Goal: Task Accomplishment & Management: Use online tool/utility

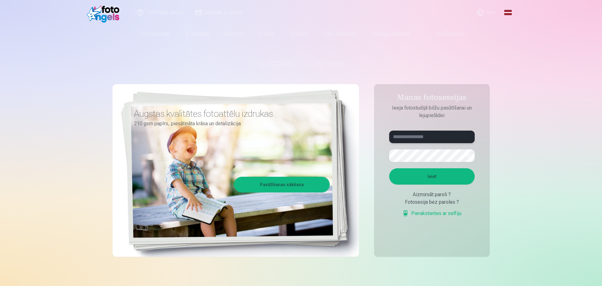
click at [413, 136] on input "text" at bounding box center [431, 137] width 85 height 13
click at [428, 170] on button "Ieiet" at bounding box center [431, 176] width 85 height 16
click at [468, 154] on button "button" at bounding box center [468, 156] width 12 height 12
click at [338, 158] on div "**********" at bounding box center [300, 157] width 377 height 229
drag, startPoint x: 422, startPoint y: 134, endPoint x: 375, endPoint y: 138, distance: 47.6
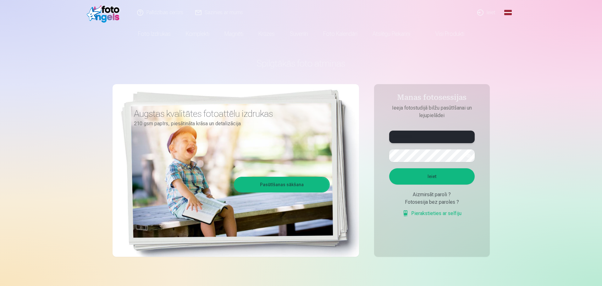
click at [375, 138] on aside "**********" at bounding box center [432, 170] width 116 height 173
type input "**********"
click at [429, 177] on button "Ieiet" at bounding box center [431, 176] width 85 height 16
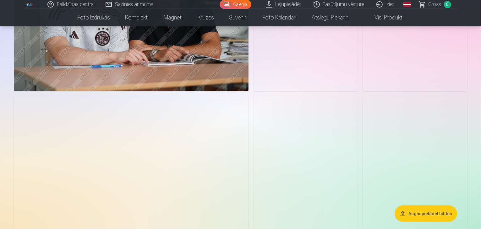
scroll to position [478, 0]
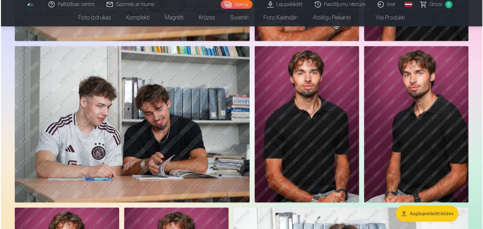
scroll to position [655, 0]
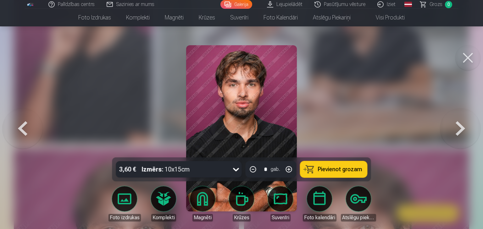
drag, startPoint x: 467, startPoint y: 55, endPoint x: 463, endPoint y: 57, distance: 4.6
click at [467, 55] on button at bounding box center [467, 57] width 25 height 25
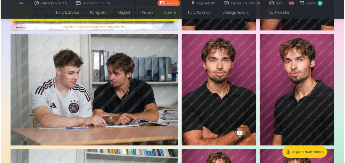
scroll to position [377, 0]
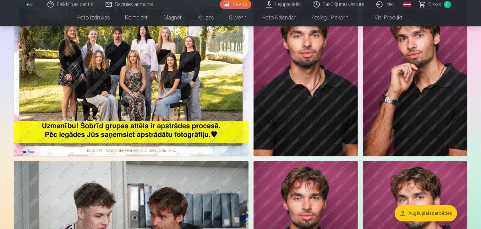
click at [119, 95] on img at bounding box center [131, 78] width 235 height 156
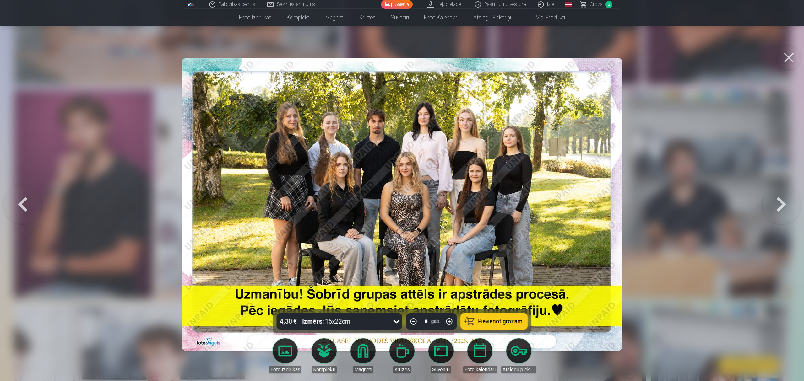
click at [601, 134] on div at bounding box center [402, 190] width 804 height 381
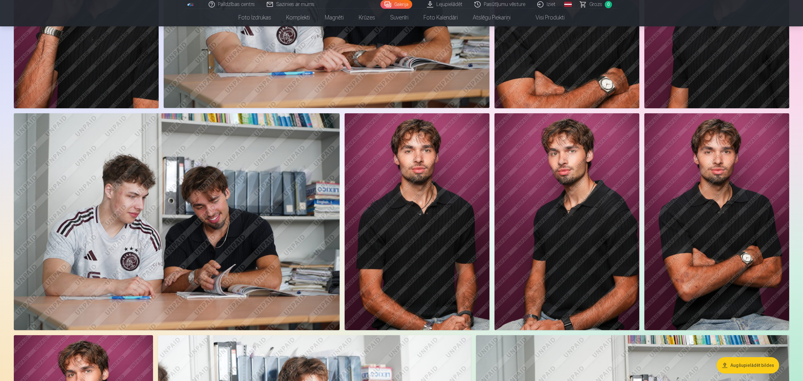
scroll to position [387, 0]
